Goal: Information Seeking & Learning: Learn about a topic

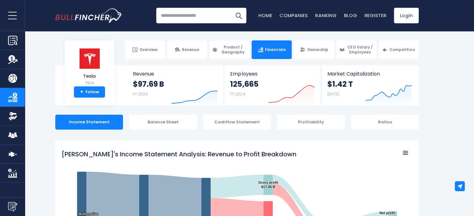
click at [160, 156] on tspan "[PERSON_NAME]'s Income Statement Analysis: Revenue to Profit Breakdown" at bounding box center [178, 154] width 235 height 9
click at [161, 155] on tspan "[PERSON_NAME]'s Income Statement Analysis: Revenue to Profit Breakdown" at bounding box center [178, 154] width 235 height 9
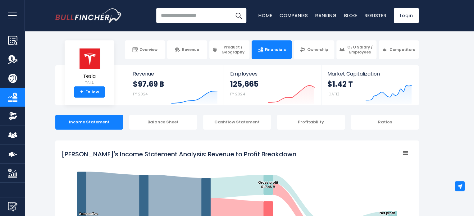
click at [161, 155] on tspan "[PERSON_NAME]'s Income Statement Analysis: Revenue to Profit Breakdown" at bounding box center [178, 154] width 235 height 9
drag, startPoint x: 261, startPoint y: 155, endPoint x: 208, endPoint y: 158, distance: 52.9
click at [208, 158] on tspan "[PERSON_NAME]'s Income Statement Analysis: Revenue to Profit Breakdown" at bounding box center [178, 154] width 235 height 9
drag, startPoint x: 261, startPoint y: 154, endPoint x: 144, endPoint y: 139, distance: 117.7
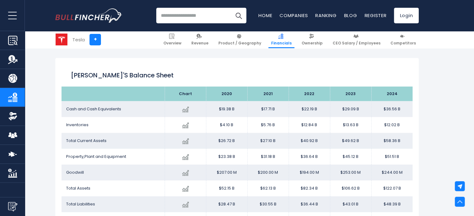
scroll to position [516, 0]
